Goal: Browse casually: Explore the website without a specific task or goal

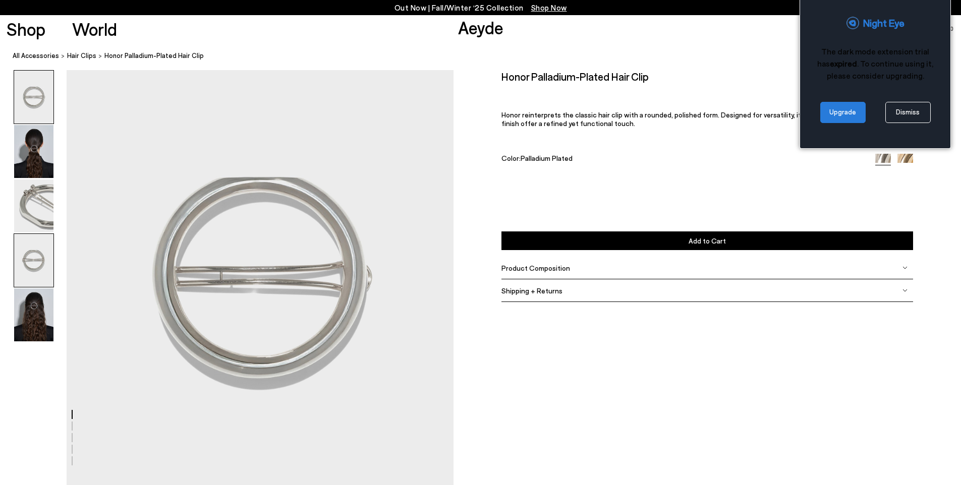
click at [36, 260] on img at bounding box center [33, 260] width 39 height 53
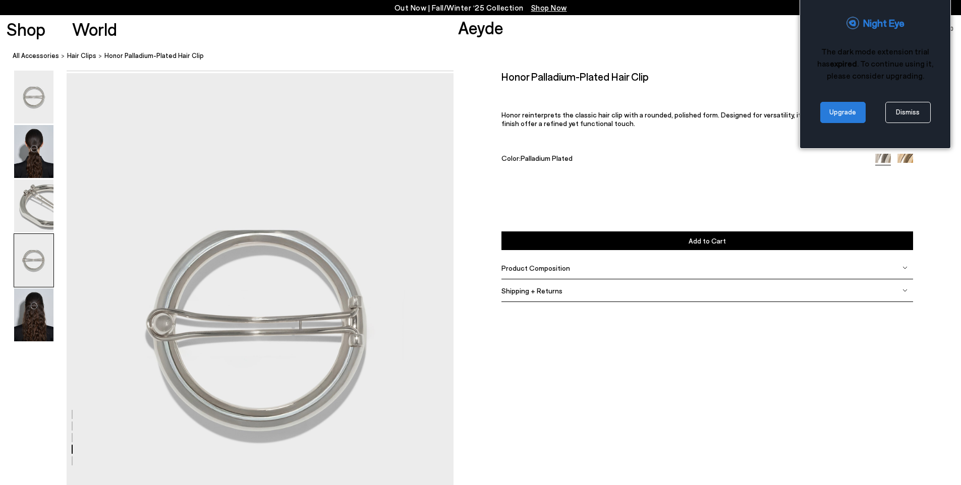
scroll to position [1452, 0]
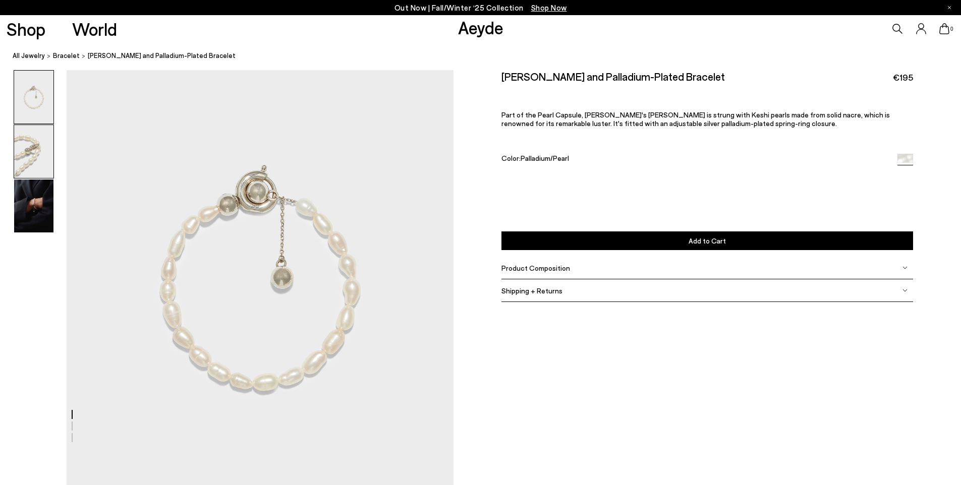
click at [42, 149] on img at bounding box center [33, 151] width 39 height 53
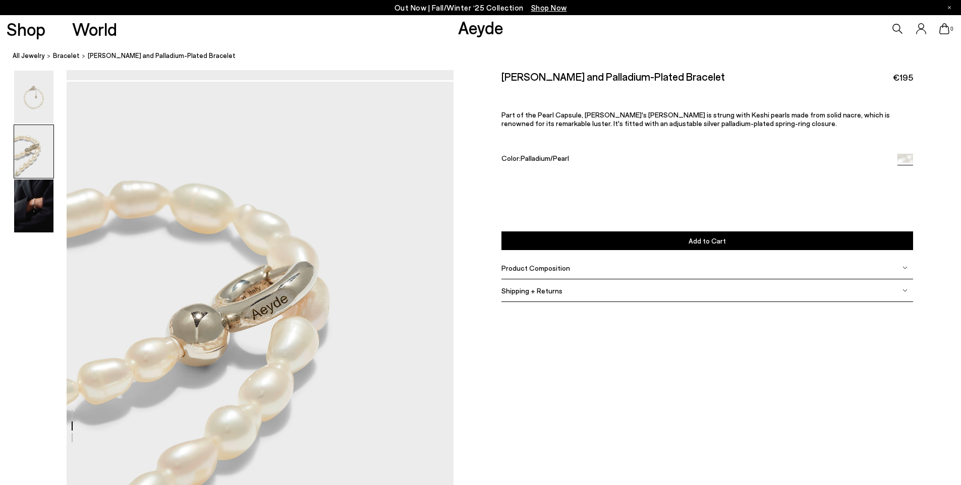
scroll to position [418, 0]
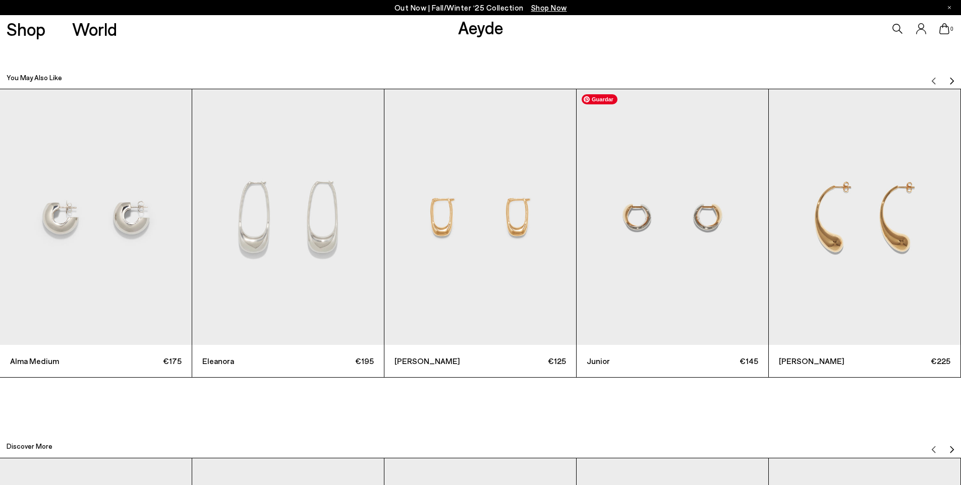
scroll to position [1956, 0]
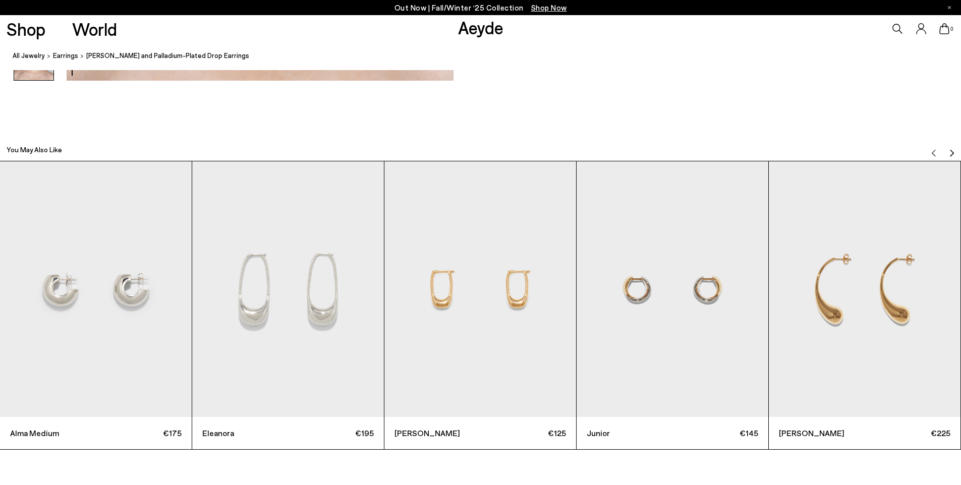
click at [949, 157] on div "You May Also Like" at bounding box center [480, 146] width 961 height 30
click at [949, 157] on button "Next slide" at bounding box center [952, 149] width 8 height 15
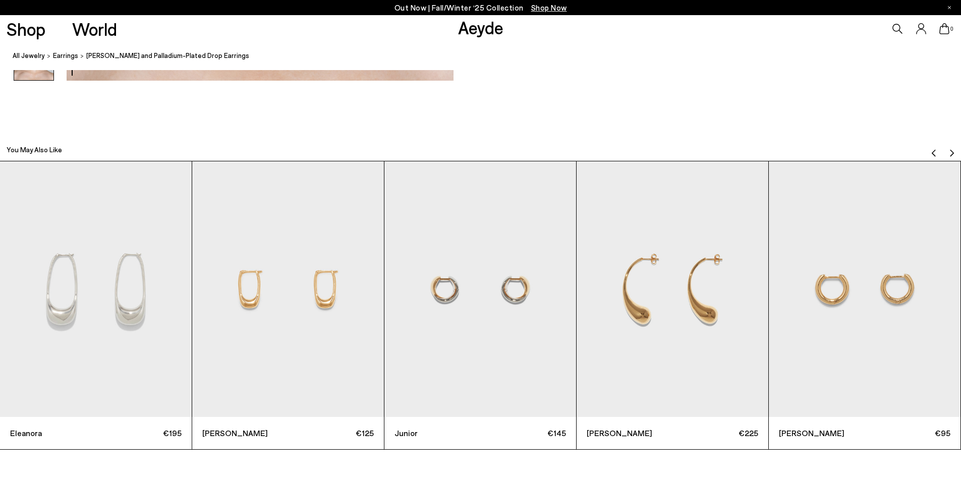
click at [949, 157] on button "Next slide" at bounding box center [952, 149] width 8 height 15
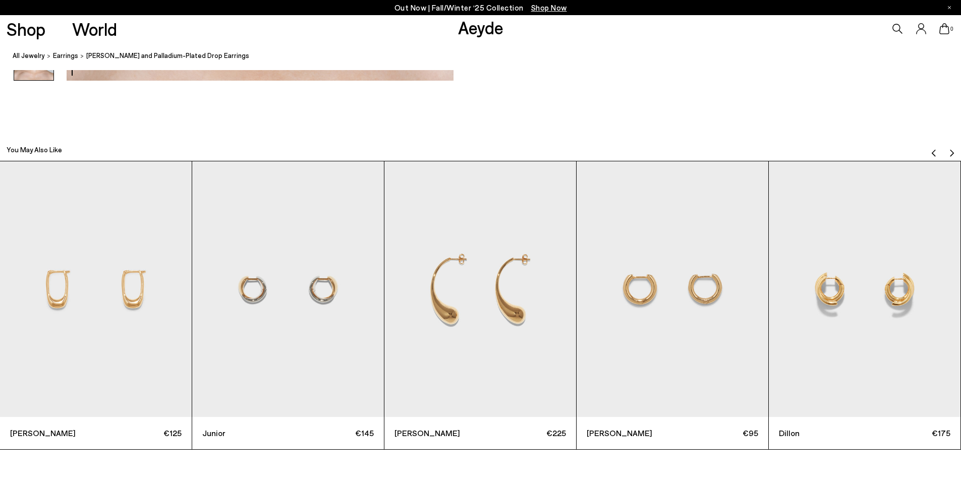
click at [949, 157] on button "Next slide" at bounding box center [952, 149] width 8 height 15
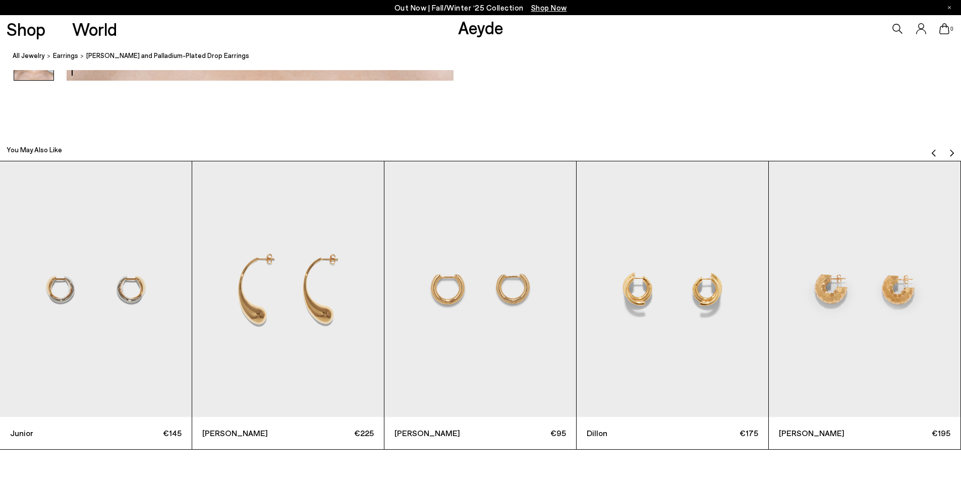
click at [948, 157] on button "Next slide" at bounding box center [952, 149] width 8 height 15
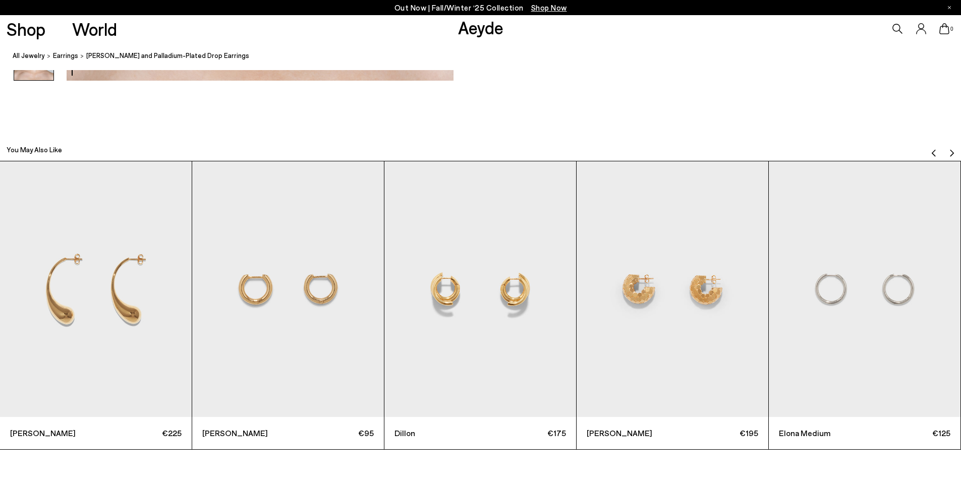
click at [948, 157] on button "Next slide" at bounding box center [952, 149] width 8 height 15
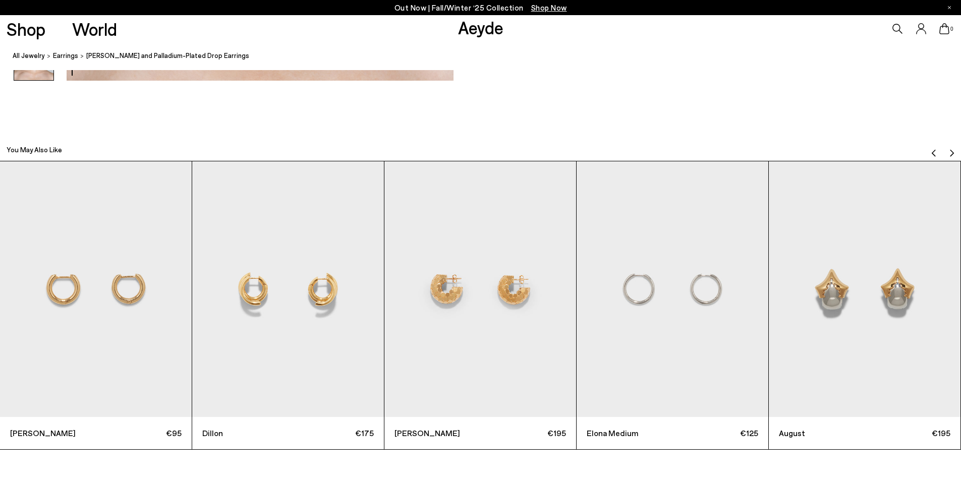
click at [948, 157] on button "Next slide" at bounding box center [952, 149] width 8 height 15
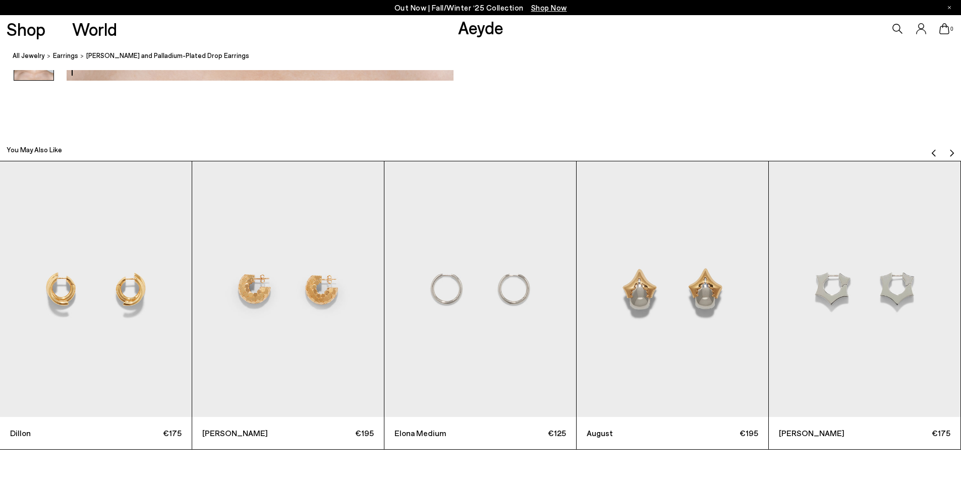
click at [948, 157] on button "Next slide" at bounding box center [952, 149] width 8 height 15
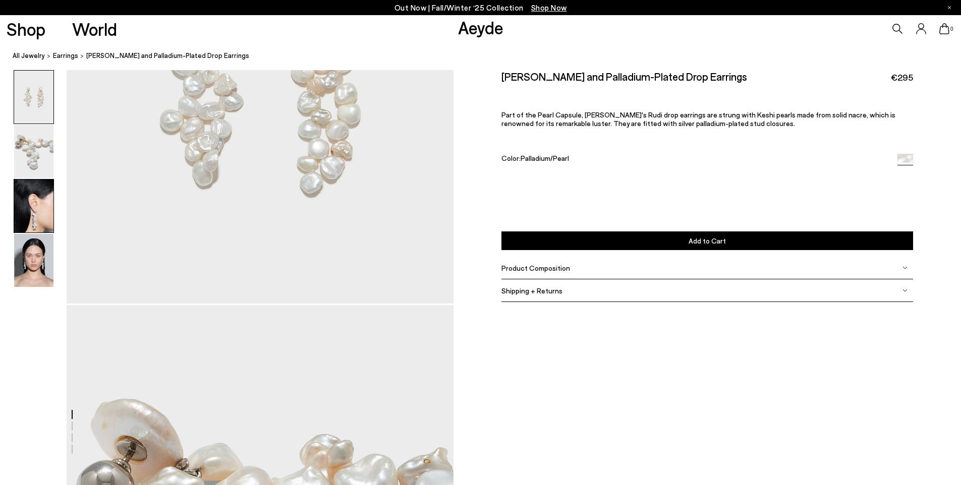
scroll to position [0, 0]
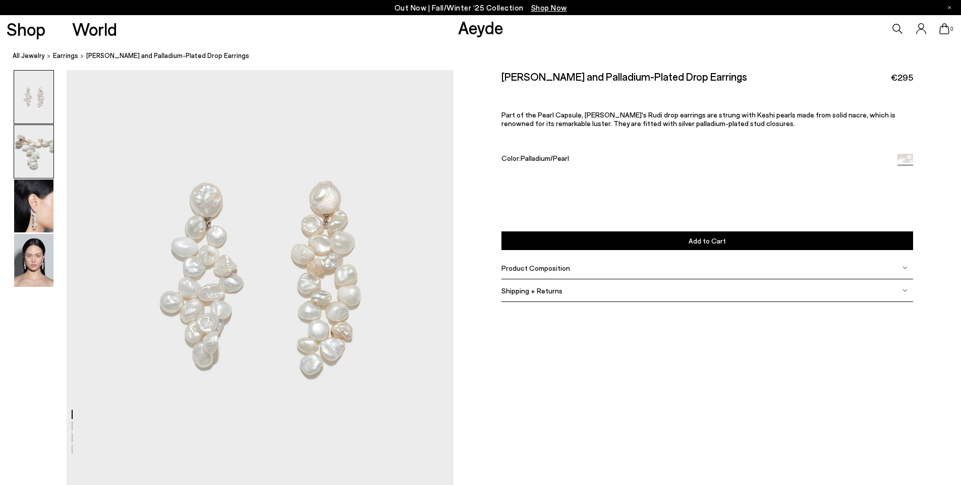
click at [35, 175] on img at bounding box center [33, 151] width 39 height 53
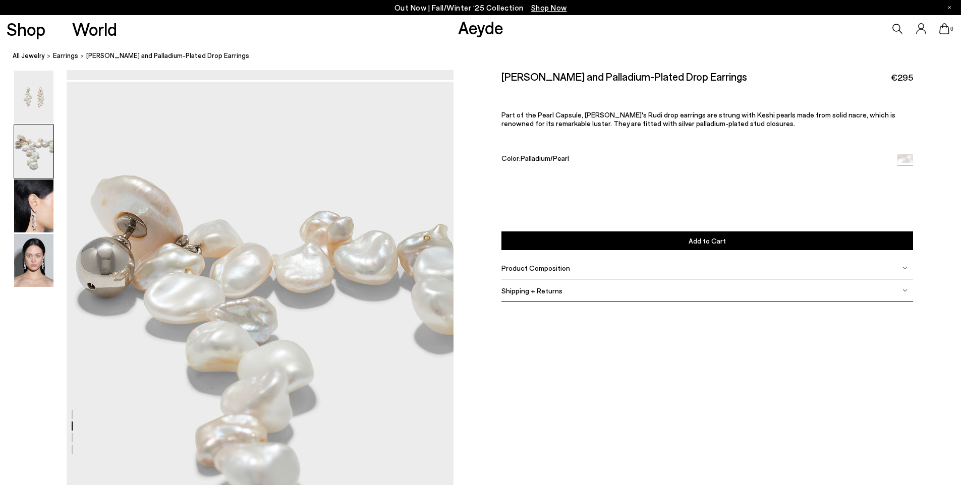
scroll to position [418, 0]
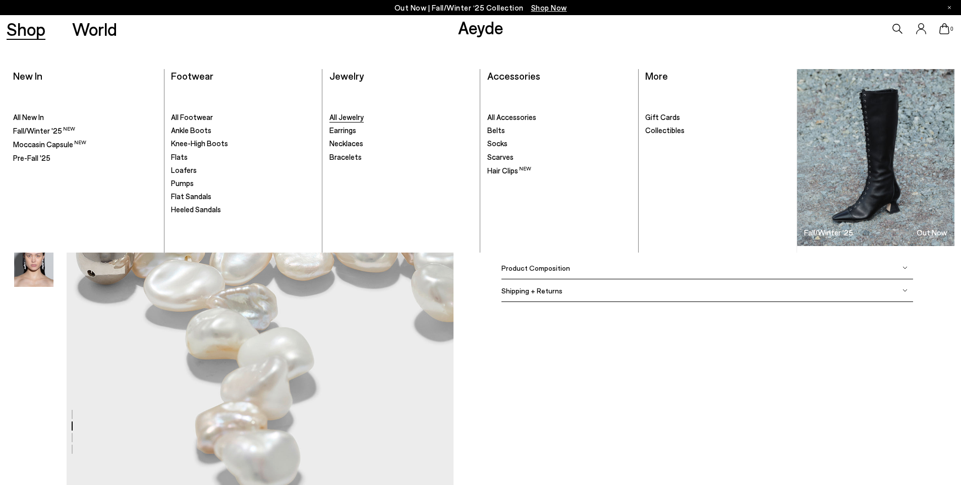
click at [342, 119] on span "All Jewelry" at bounding box center [347, 117] width 34 height 9
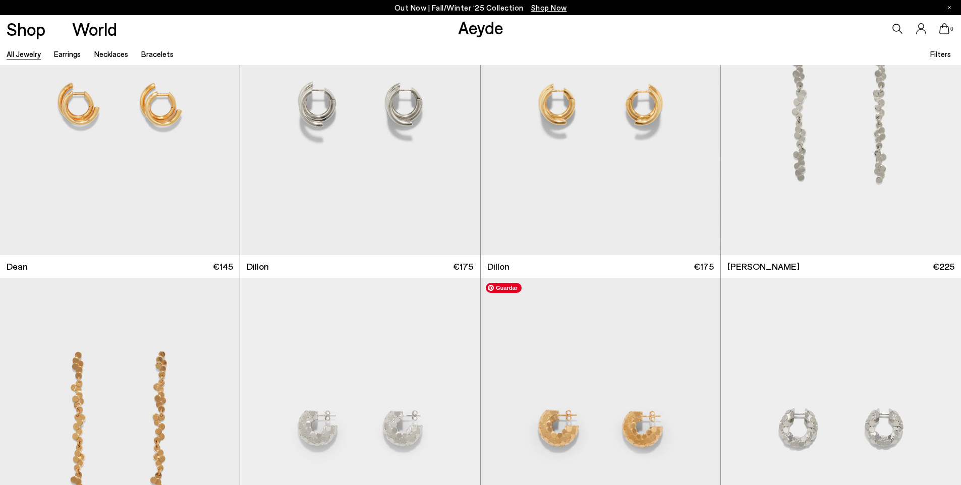
scroll to position [2653, 0]
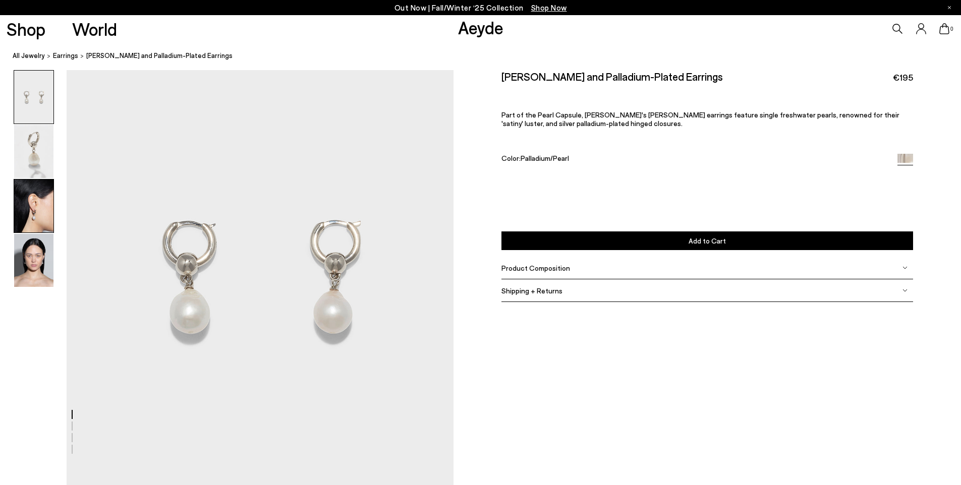
click at [45, 211] on img at bounding box center [33, 206] width 39 height 53
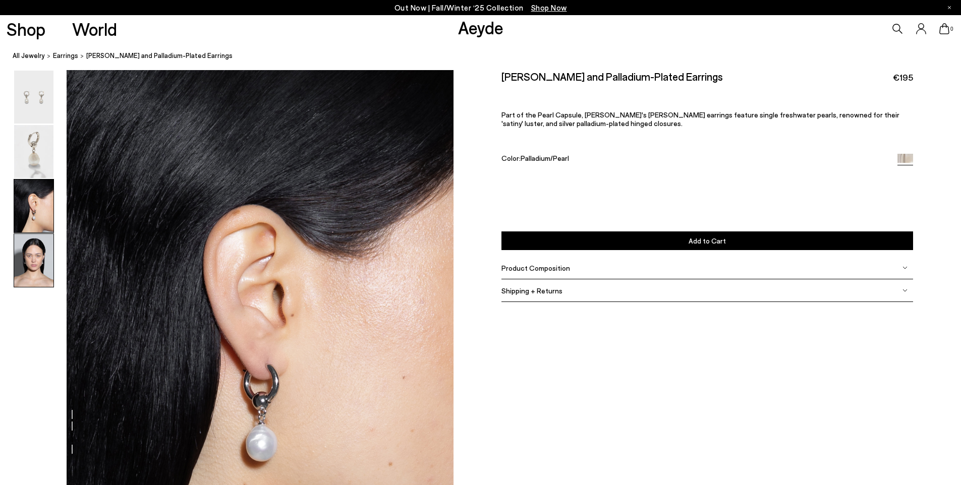
click at [38, 244] on img at bounding box center [33, 260] width 39 height 53
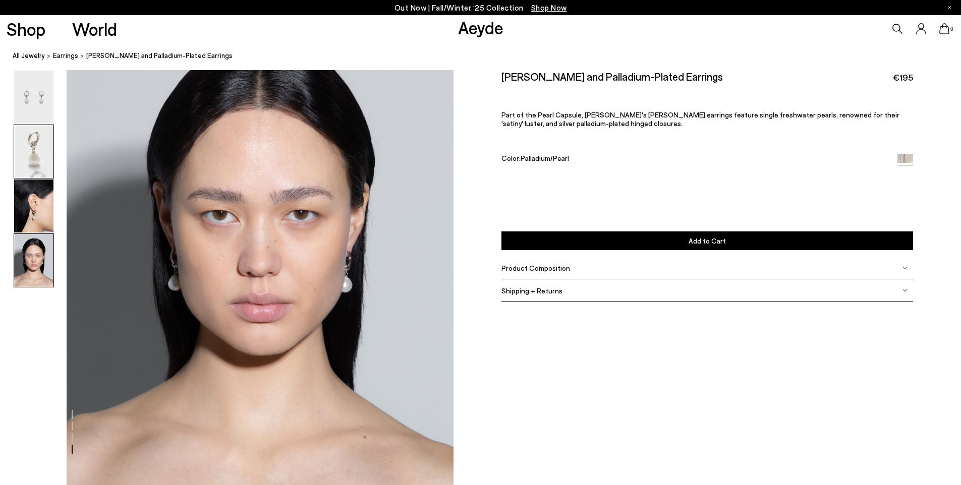
click at [38, 165] on img at bounding box center [33, 151] width 39 height 53
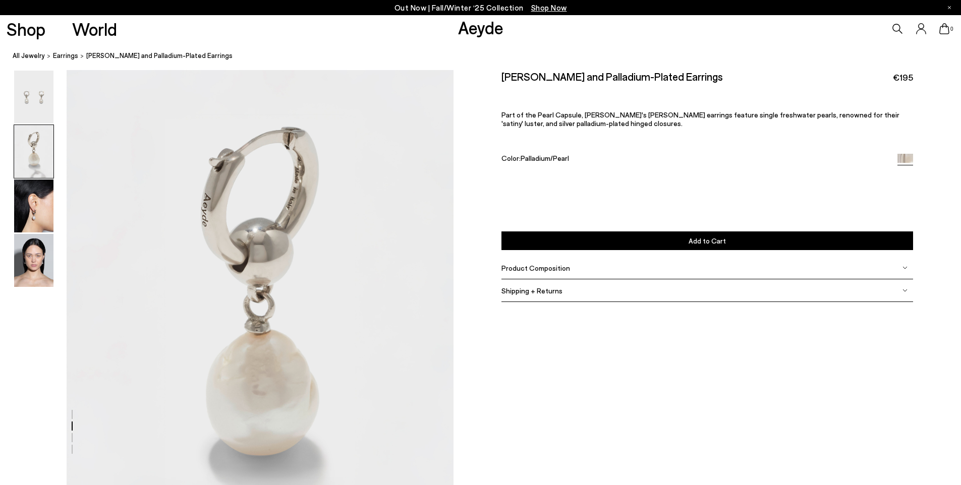
scroll to position [418, 0]
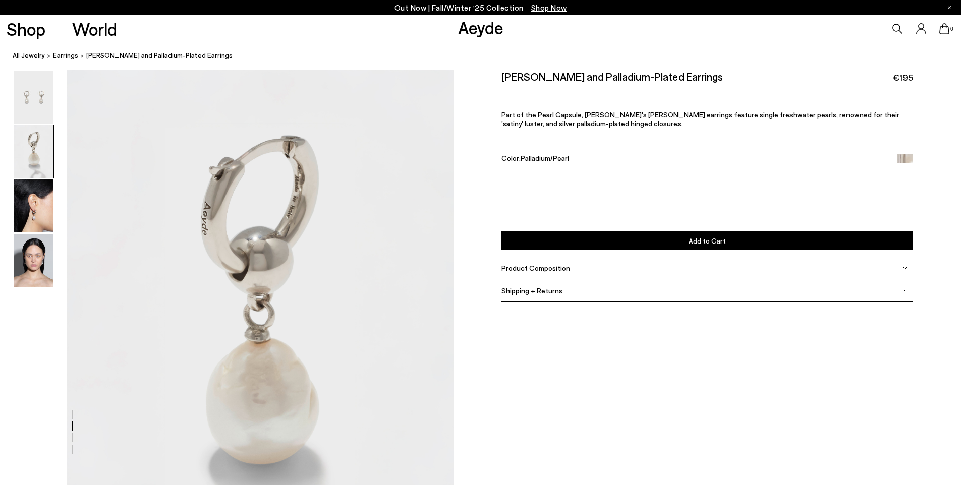
click at [38, 127] on img at bounding box center [33, 151] width 39 height 53
click at [41, 107] on img at bounding box center [33, 97] width 39 height 53
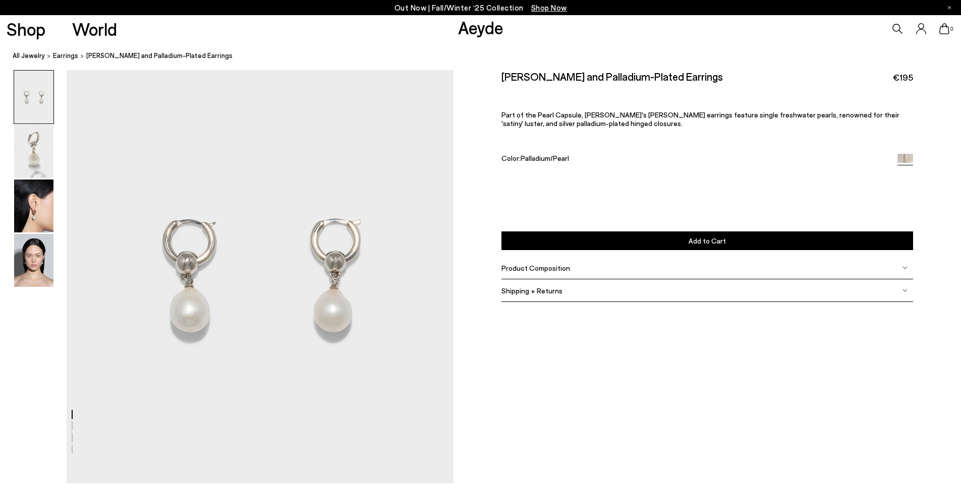
scroll to position [0, 0]
click at [36, 130] on img at bounding box center [33, 151] width 39 height 53
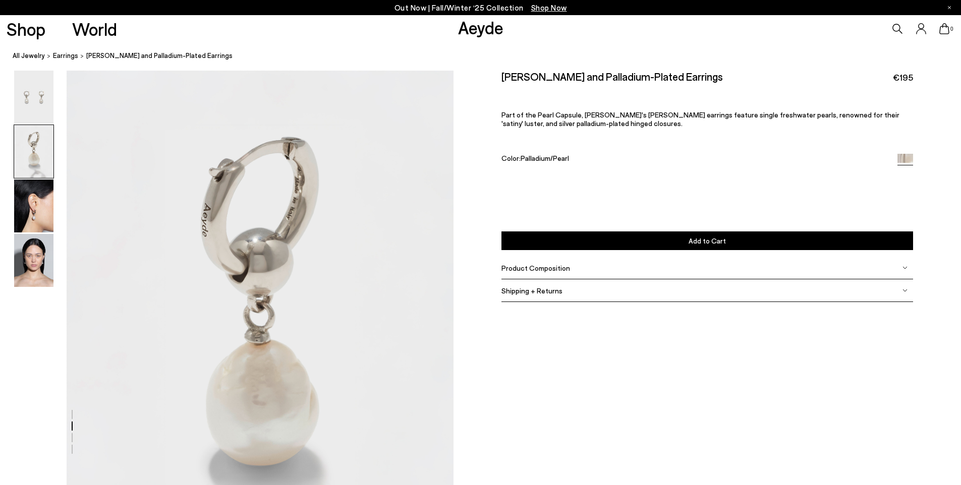
scroll to position [418, 0]
click at [35, 92] on img at bounding box center [33, 97] width 39 height 53
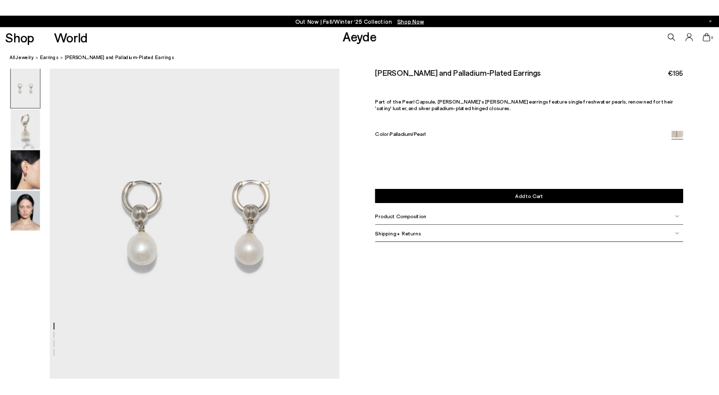
scroll to position [0, 0]
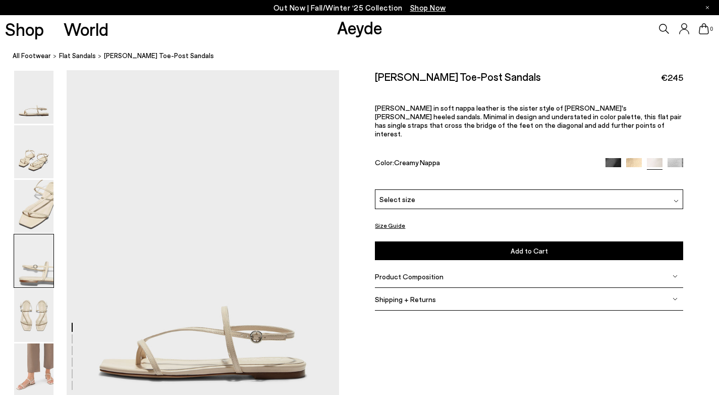
scroll to position [1200, 0]
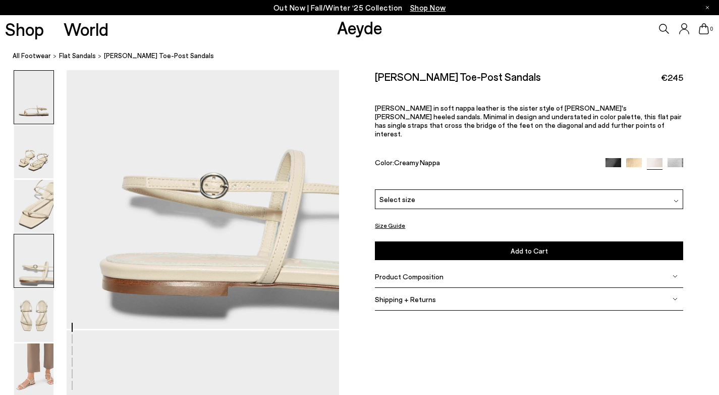
click at [39, 102] on img at bounding box center [33, 97] width 39 height 53
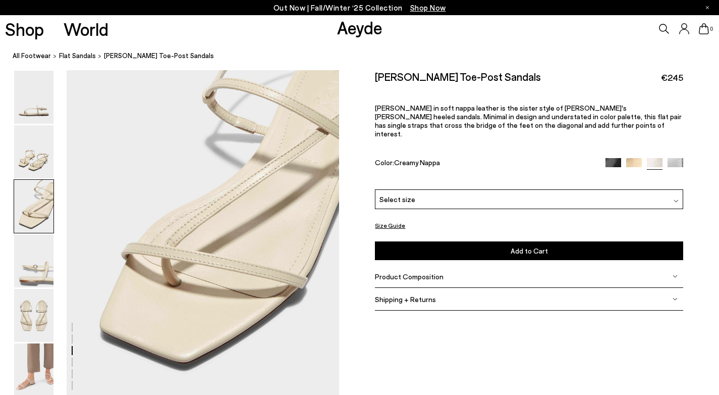
scroll to position [759, 0]
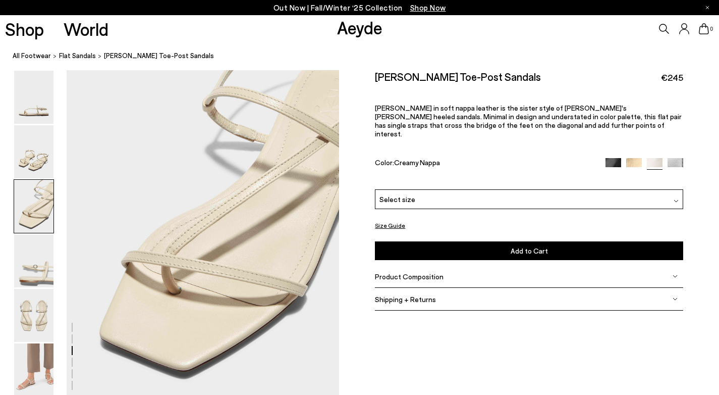
click at [30, 162] on img at bounding box center [33, 151] width 39 height 53
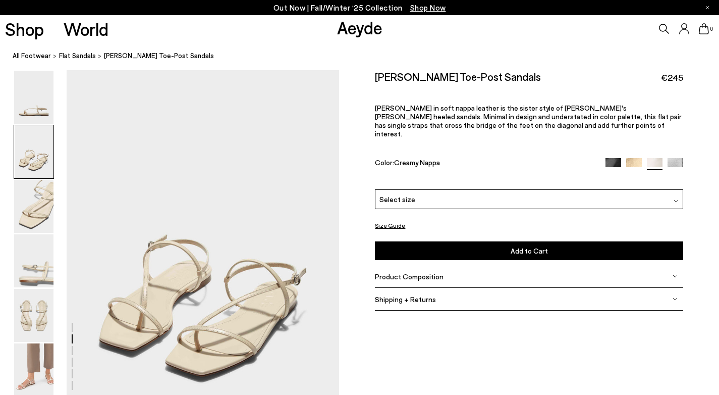
scroll to position [366, 0]
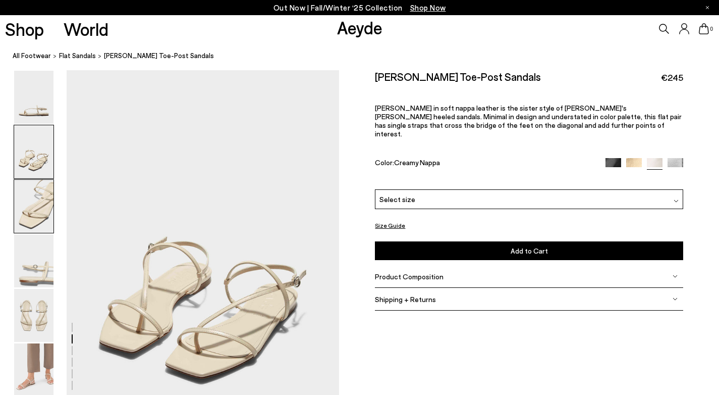
click at [24, 225] on img at bounding box center [33, 206] width 39 height 53
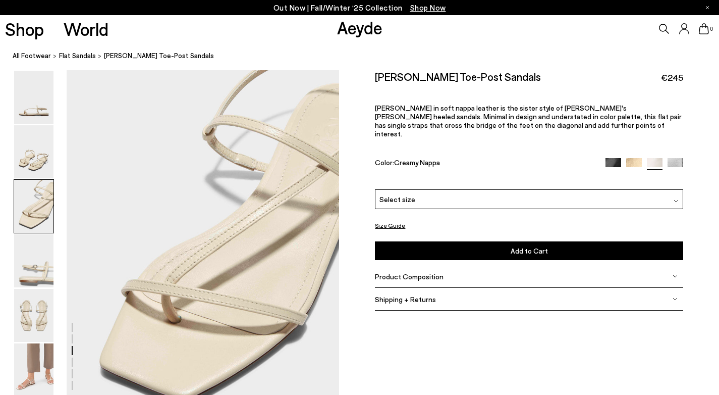
scroll to position [731, 0]
click at [16, 260] on img at bounding box center [33, 260] width 39 height 53
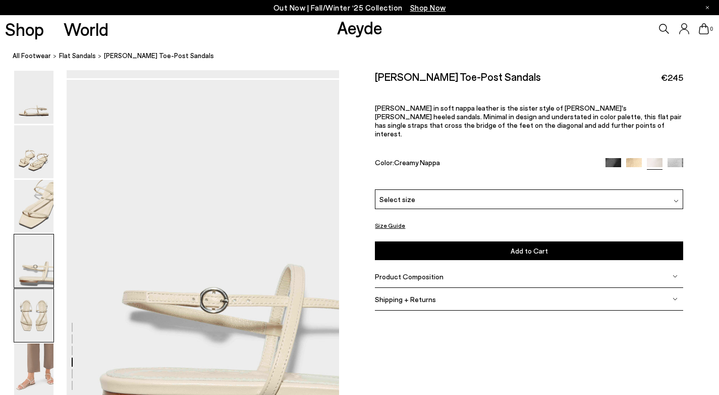
click at [31, 296] on img at bounding box center [33, 315] width 39 height 53
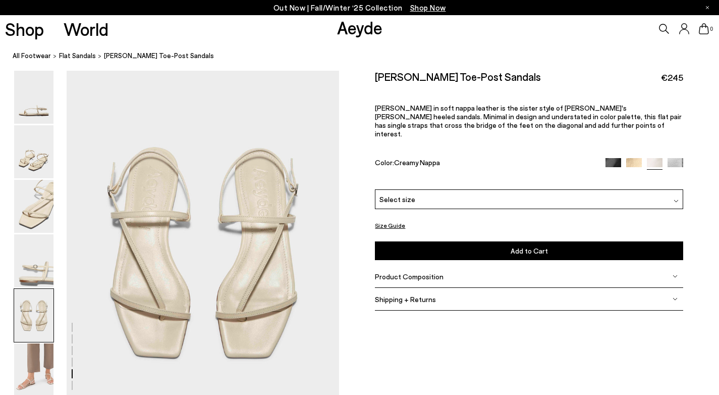
scroll to position [1461, 0]
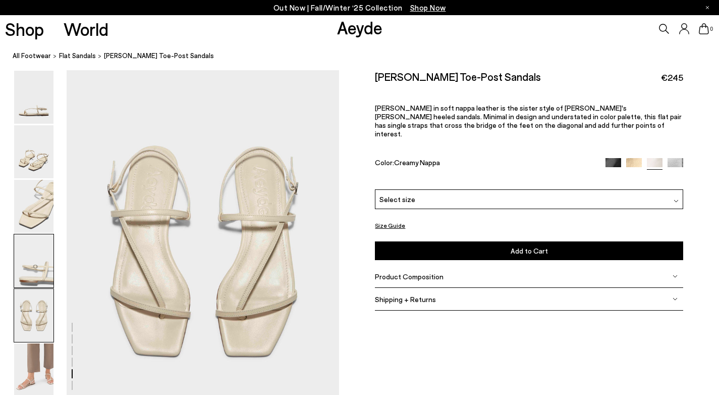
click at [19, 272] on img at bounding box center [33, 260] width 39 height 53
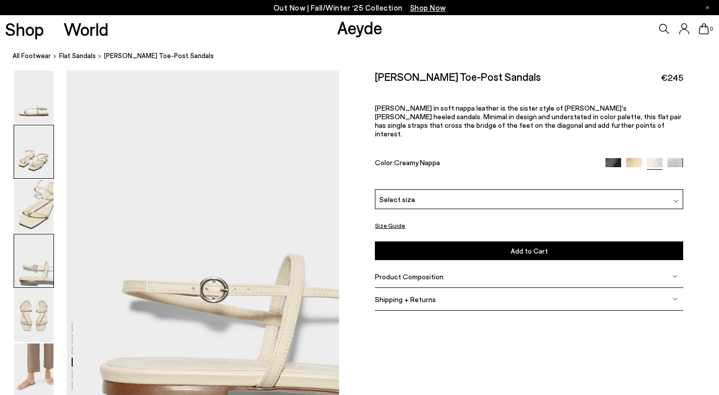
click at [43, 139] on img at bounding box center [33, 151] width 39 height 53
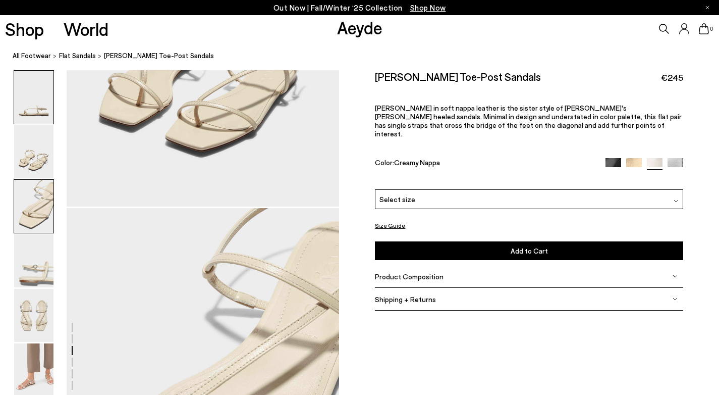
click at [39, 102] on img at bounding box center [33, 97] width 39 height 53
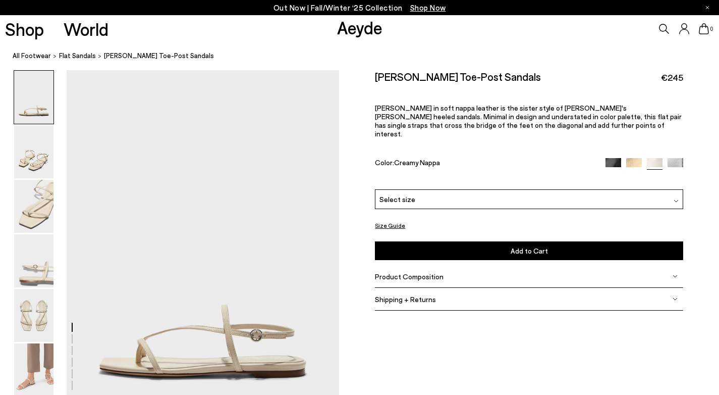
scroll to position [0, 0]
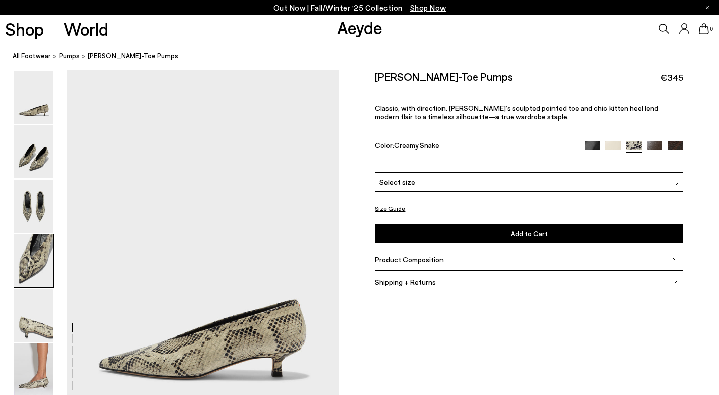
scroll to position [1310, 0]
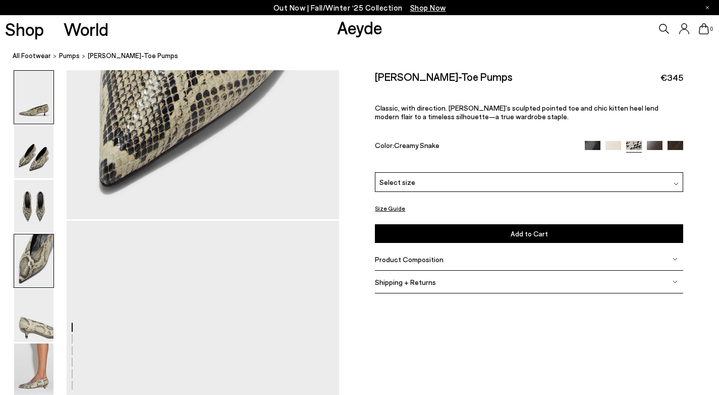
click at [20, 110] on img at bounding box center [33, 97] width 39 height 53
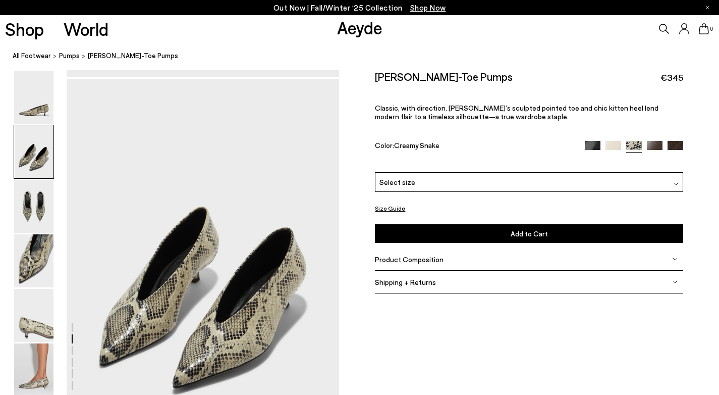
scroll to position [362, 0]
